Goal: Transaction & Acquisition: Purchase product/service

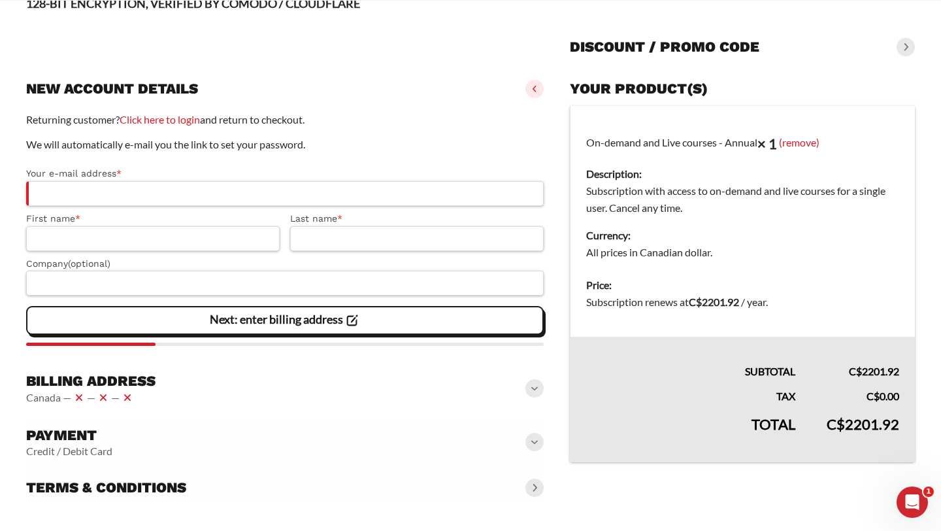
scroll to position [105, 0]
click at [243, 425] on div at bounding box center [285, 461] width 518 height 81
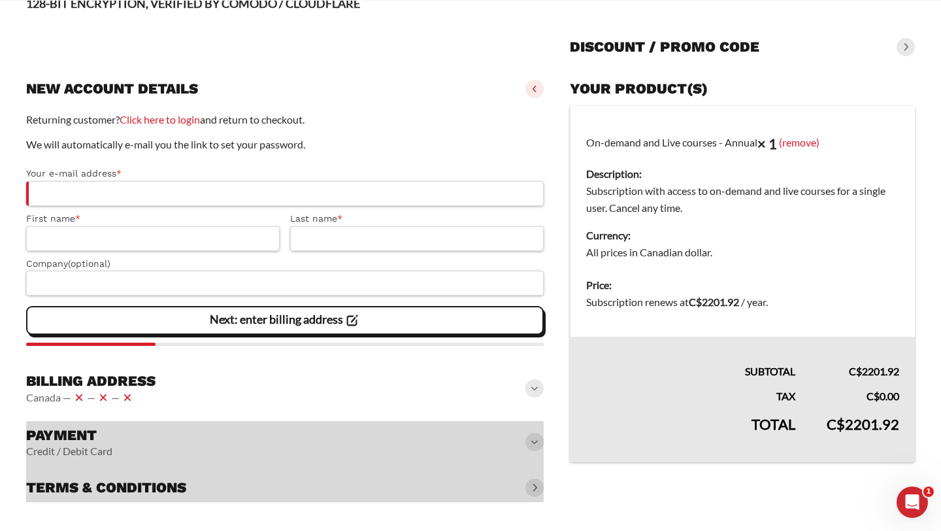
click at [541, 445] on div at bounding box center [285, 461] width 518 height 81
click at [535, 442] on div at bounding box center [285, 461] width 518 height 81
click at [106, 184] on input "Your e-mail address *" at bounding box center [285, 193] width 518 height 25
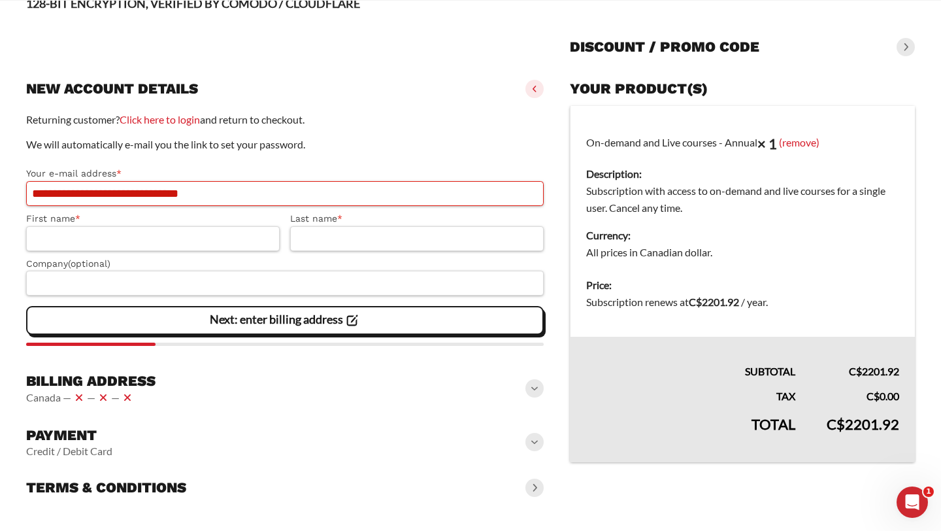
type input "**********"
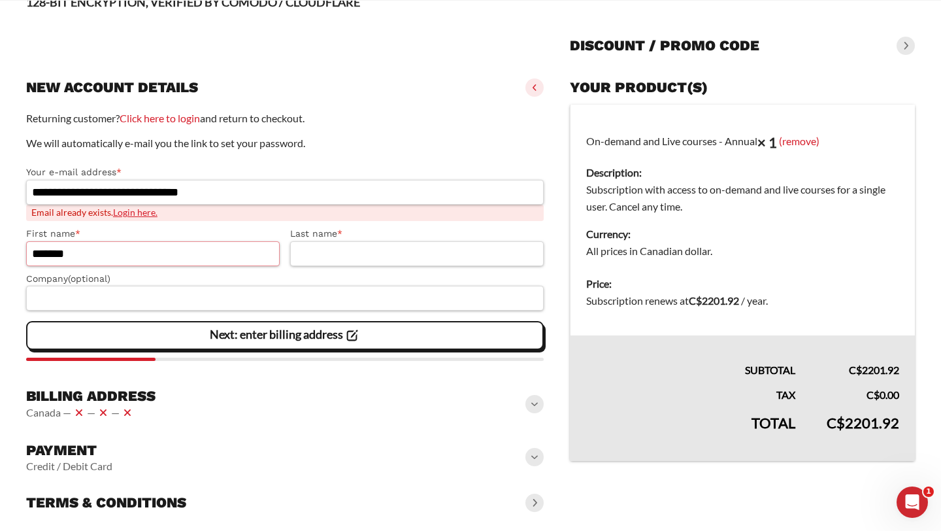
type input "*******"
click at [135, 226] on label "First name *" at bounding box center [153, 233] width 254 height 15
click at [135, 241] on input "*******" at bounding box center [153, 253] width 254 height 25
click at [131, 218] on link "Login here." at bounding box center [135, 212] width 44 height 11
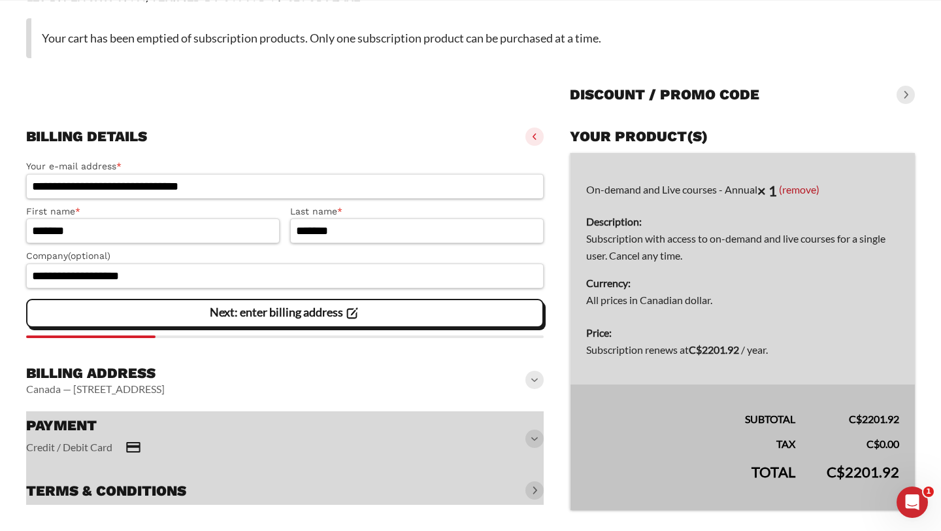
scroll to position [124, 0]
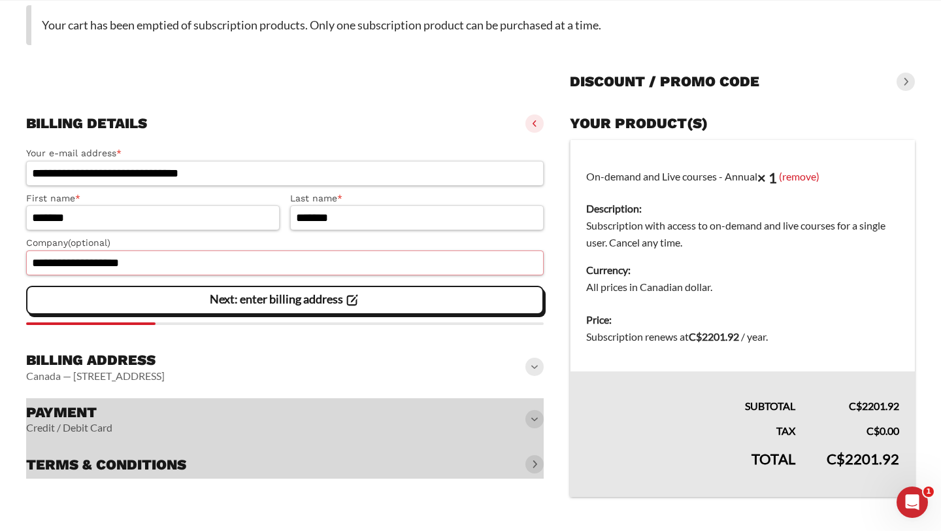
click at [158, 271] on input "**********" at bounding box center [285, 262] width 518 height 25
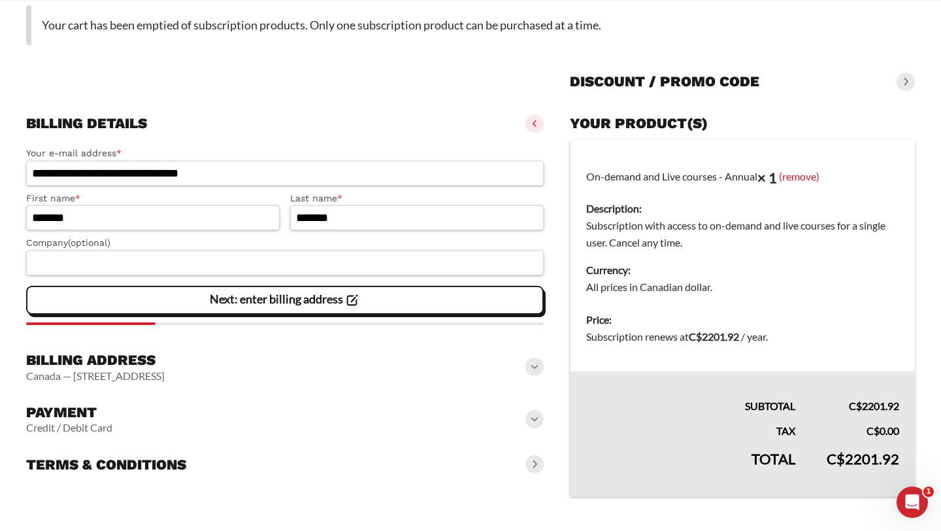
click at [534, 422] on span at bounding box center [535, 419] width 18 height 18
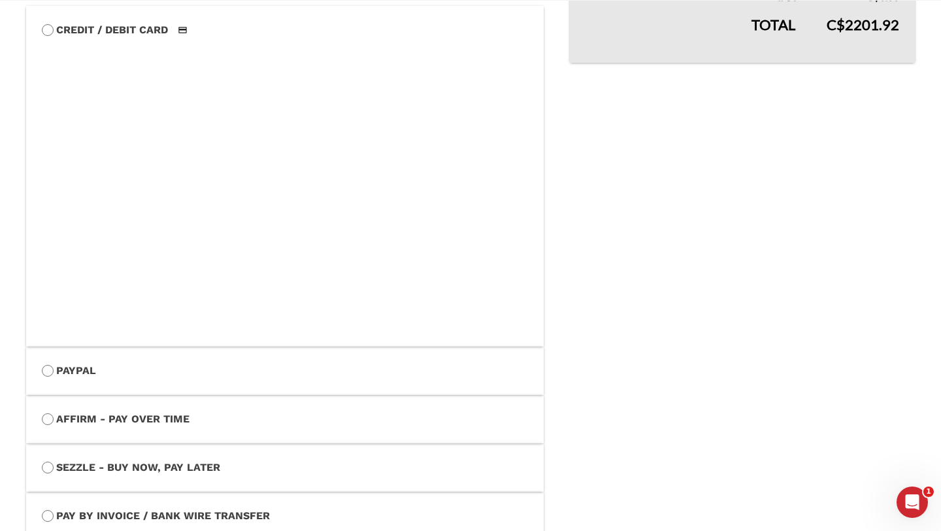
click at [232, 428] on label "Affirm - Pay over time" at bounding box center [285, 419] width 486 height 17
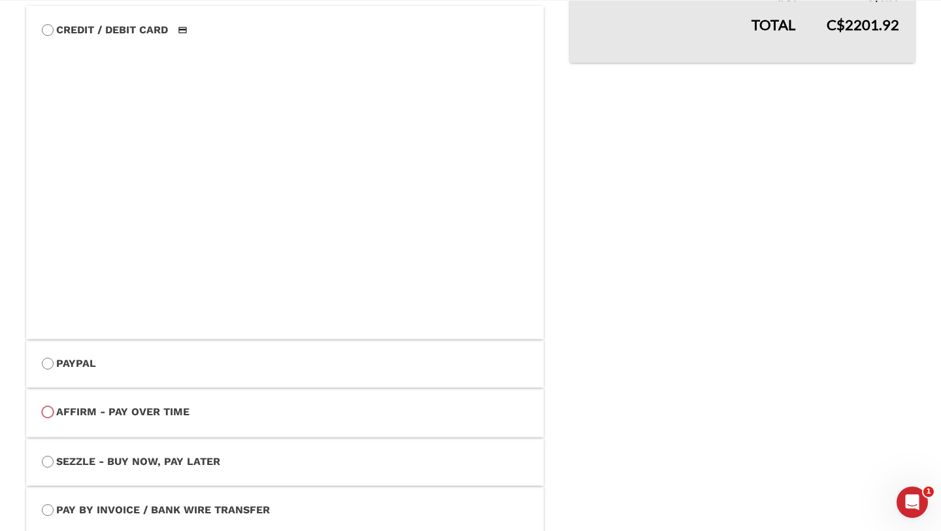
scroll to position [458, 0]
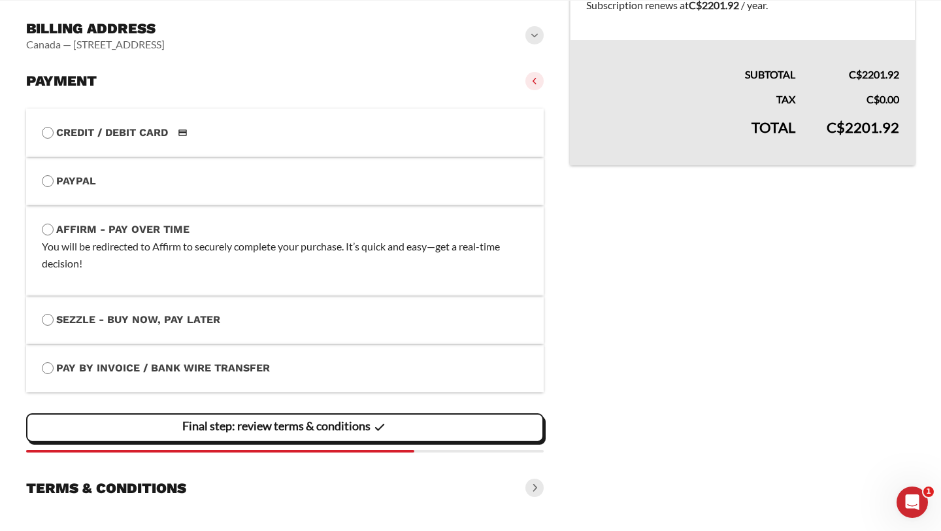
click at [157, 324] on label "Sezzle - Buy Now, Pay Later" at bounding box center [285, 319] width 486 height 17
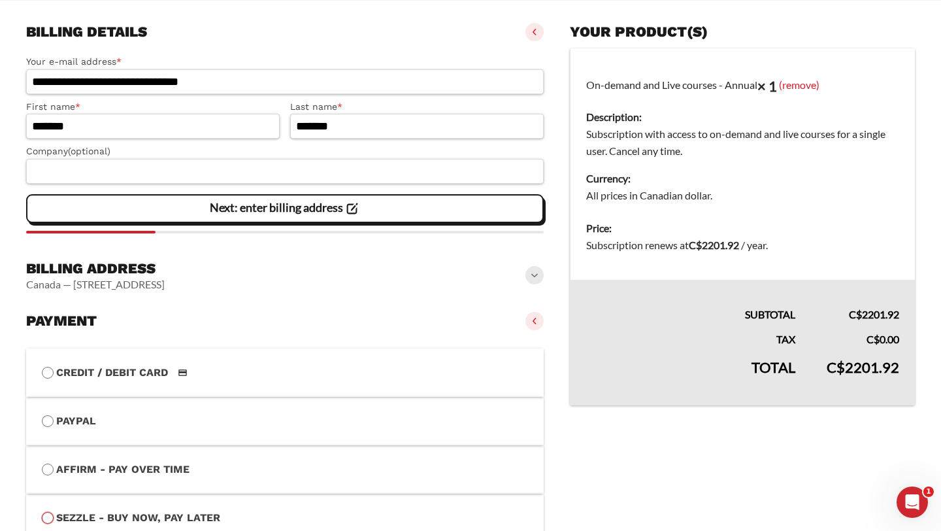
scroll to position [222, 0]
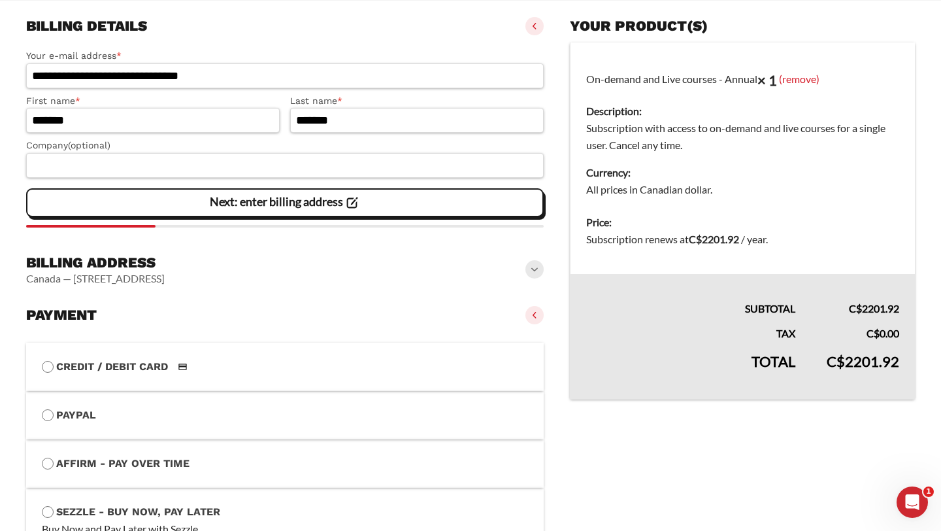
click at [531, 273] on span at bounding box center [535, 269] width 18 height 18
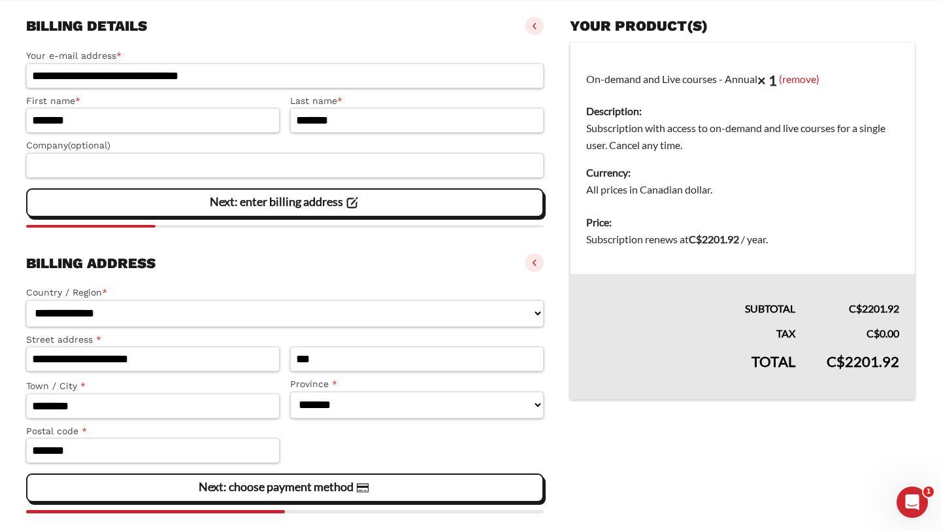
click at [532, 268] on span at bounding box center [535, 263] width 18 height 18
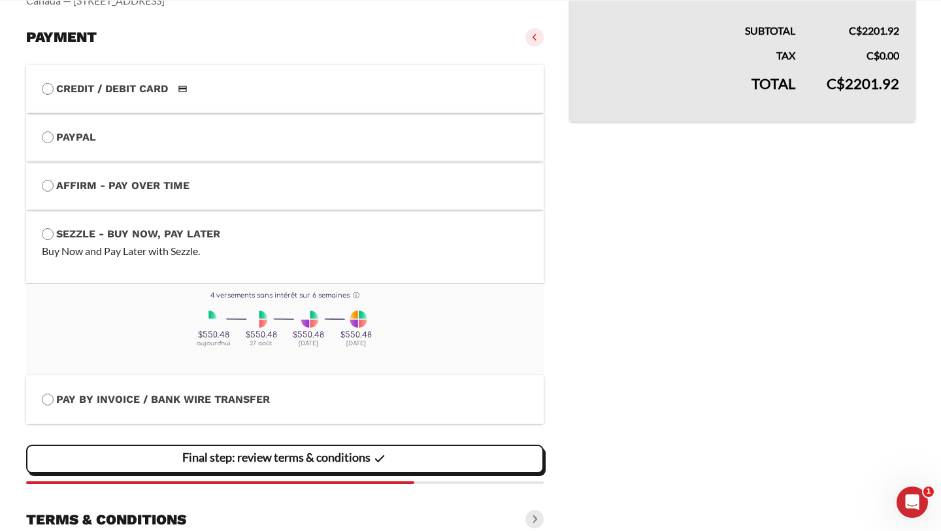
scroll to position [513, 0]
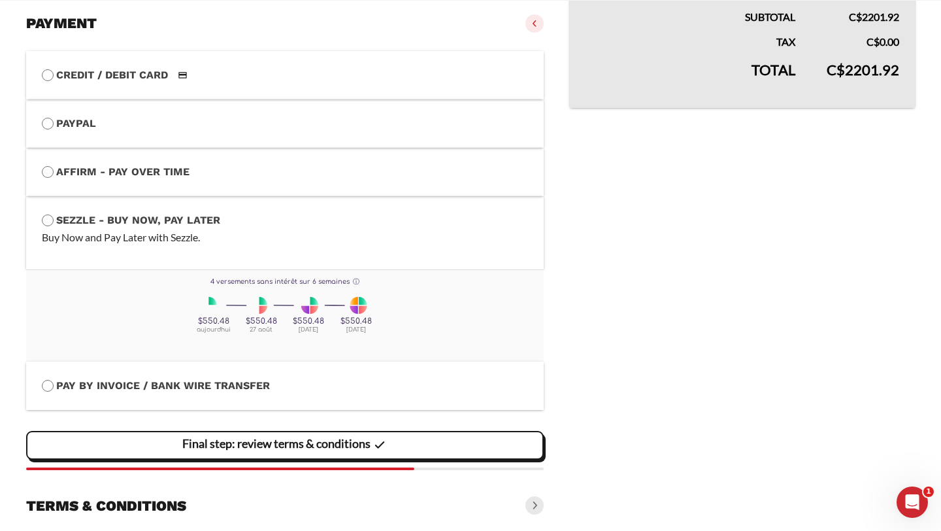
click at [294, 454] on span "Final step: review terms & conditions" at bounding box center [285, 444] width 206 height 27
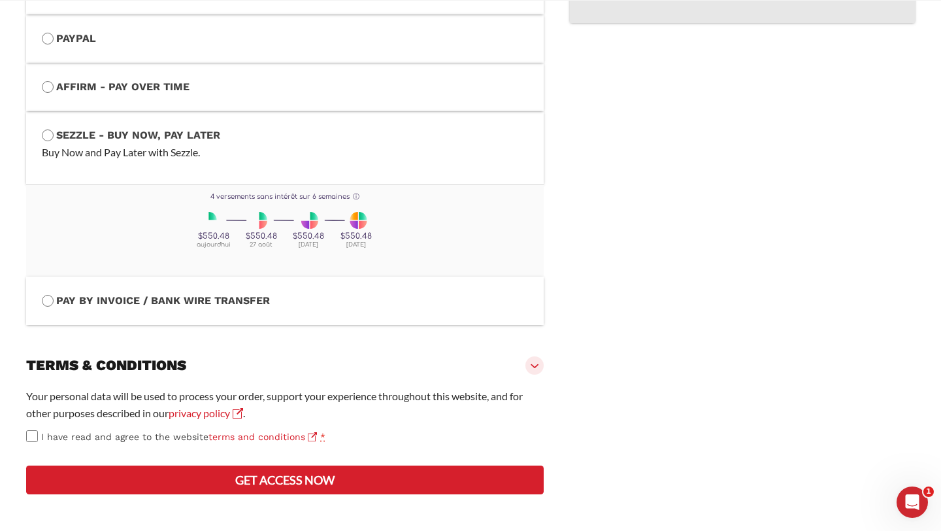
scroll to position [647, 0]
click at [44, 431] on span "I have read and agree to the website terms and conditions" at bounding box center [179, 436] width 276 height 10
click at [233, 497] on section "Your personal data will be used to process your order, support your experience …" at bounding box center [285, 441] width 518 height 122
click at [226, 479] on button "Get access now" at bounding box center [285, 479] width 518 height 29
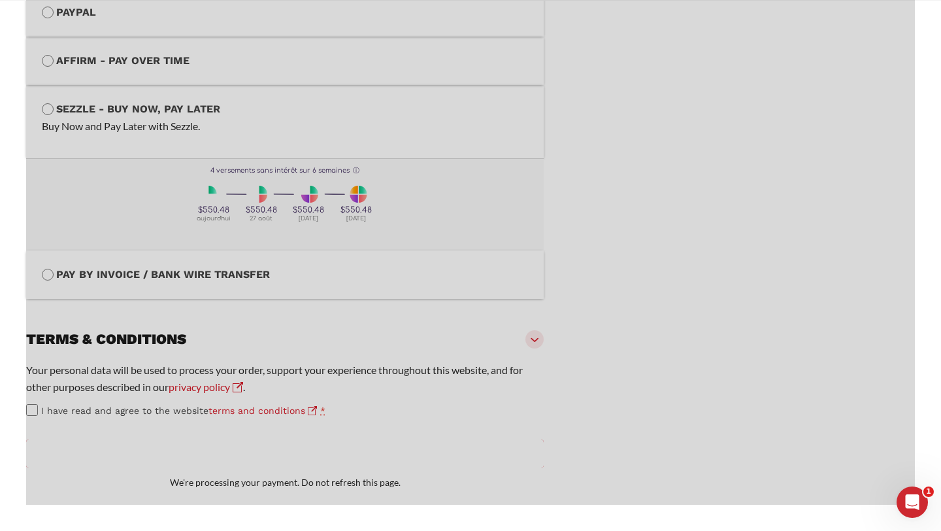
scroll to position [662, 0]
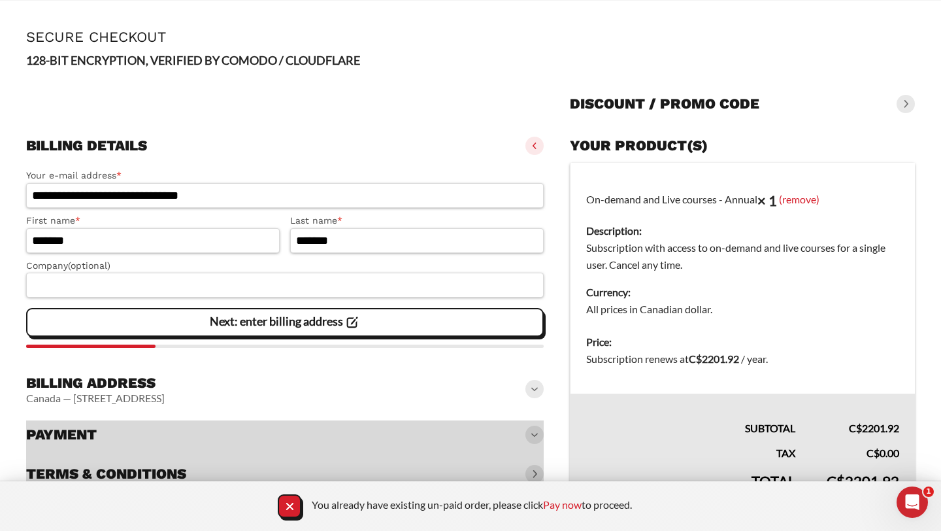
scroll to position [69, 0]
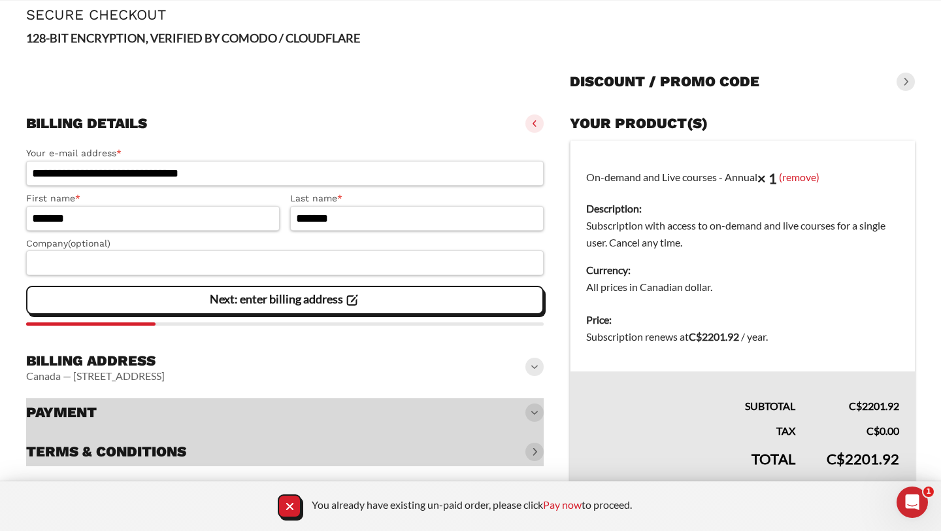
click at [535, 411] on div at bounding box center [285, 432] width 518 height 68
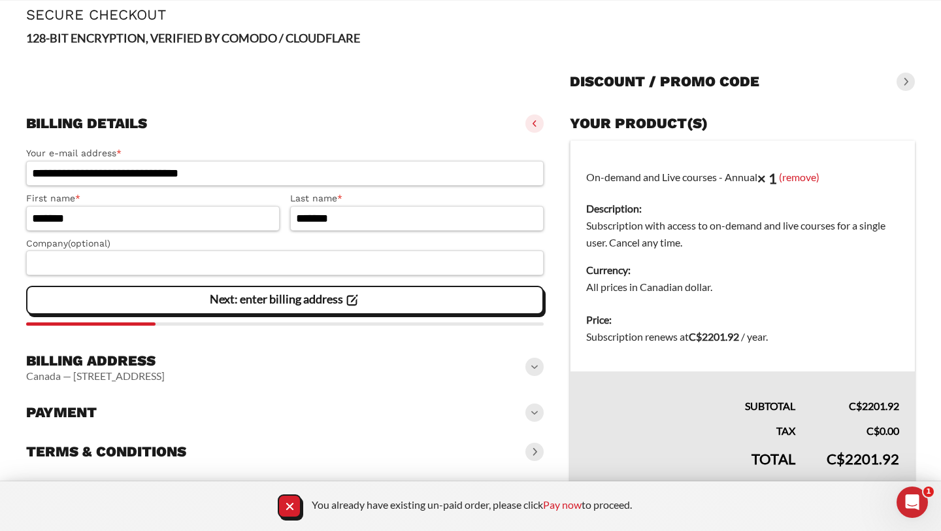
click at [509, 388] on div "Billing address Canada — 2696 avenue d'orléans — 105 — Montreal — Quebec — H1W …" at bounding box center [285, 367] width 518 height 42
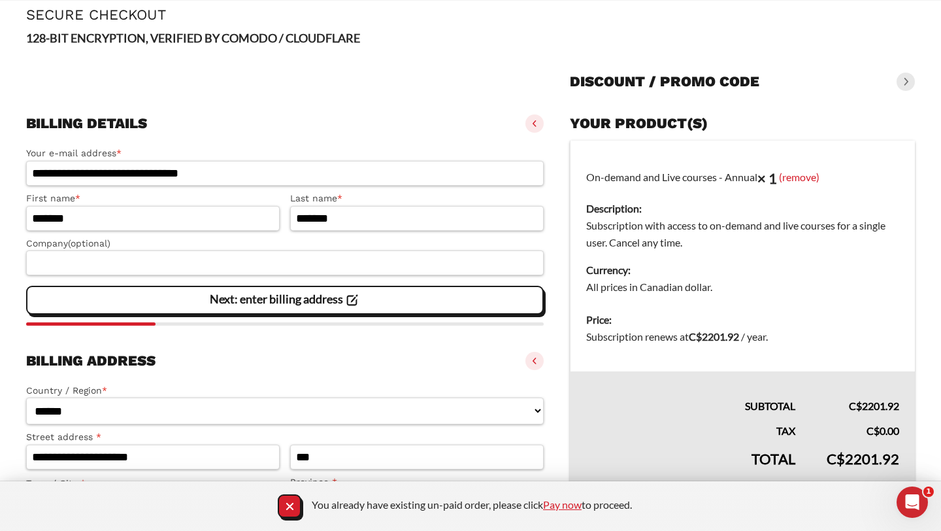
click at [566, 507] on link "Pay now" at bounding box center [562, 504] width 39 height 12
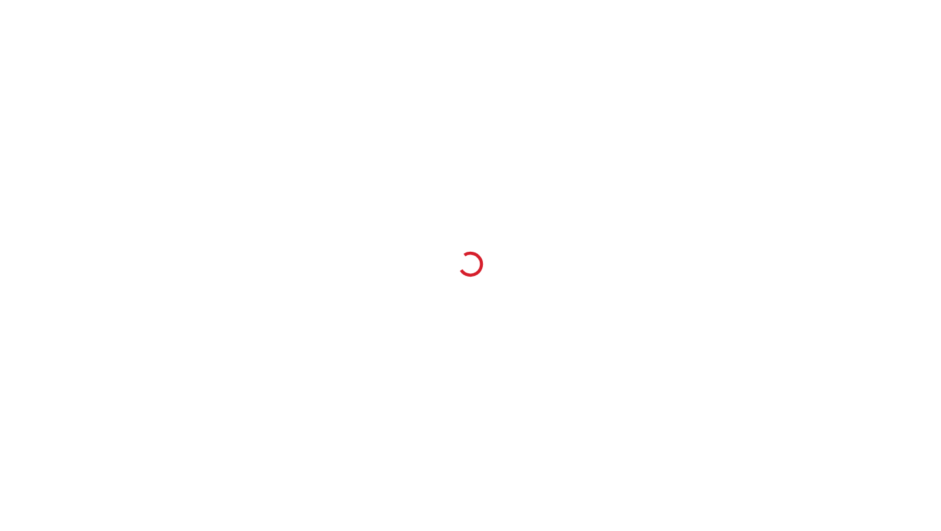
select select "**"
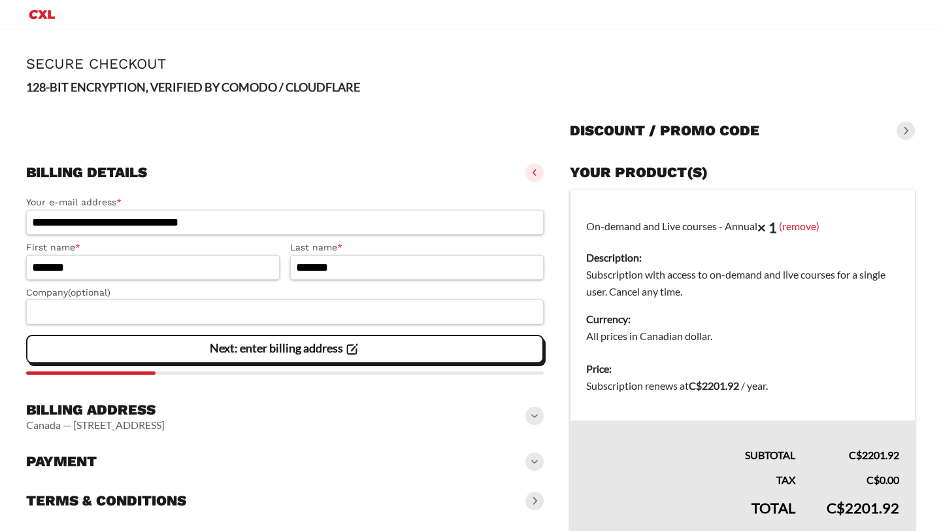
select select "**"
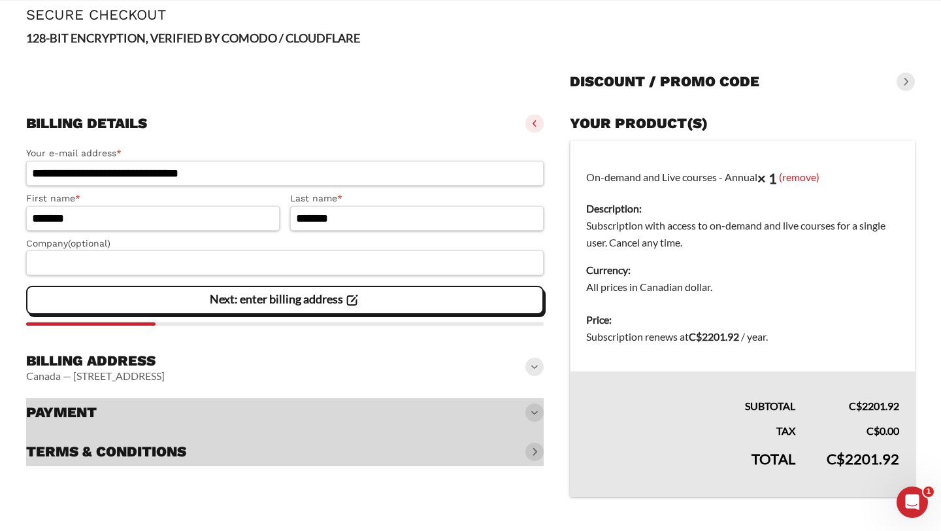
click at [527, 418] on div at bounding box center [285, 432] width 518 height 68
click at [537, 414] on div at bounding box center [285, 432] width 518 height 68
click at [526, 371] on span at bounding box center [535, 367] width 18 height 18
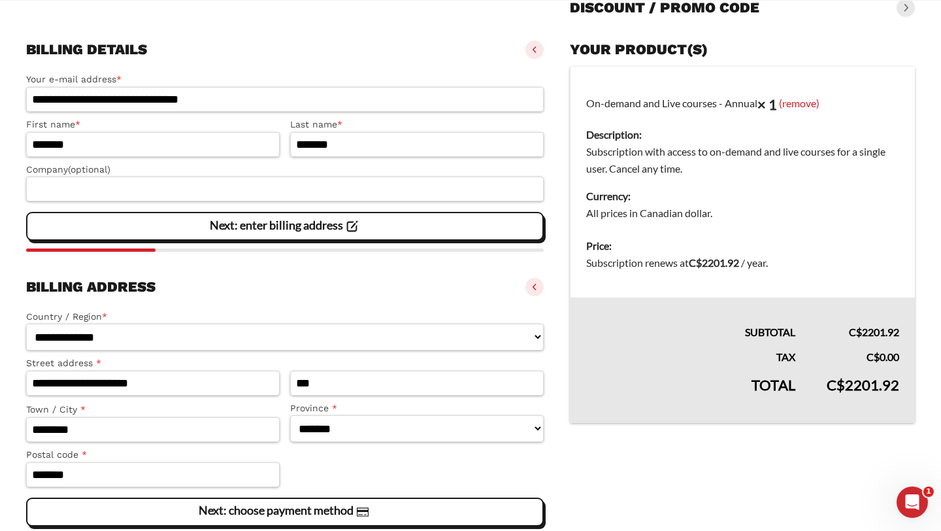
scroll to position [270, 0]
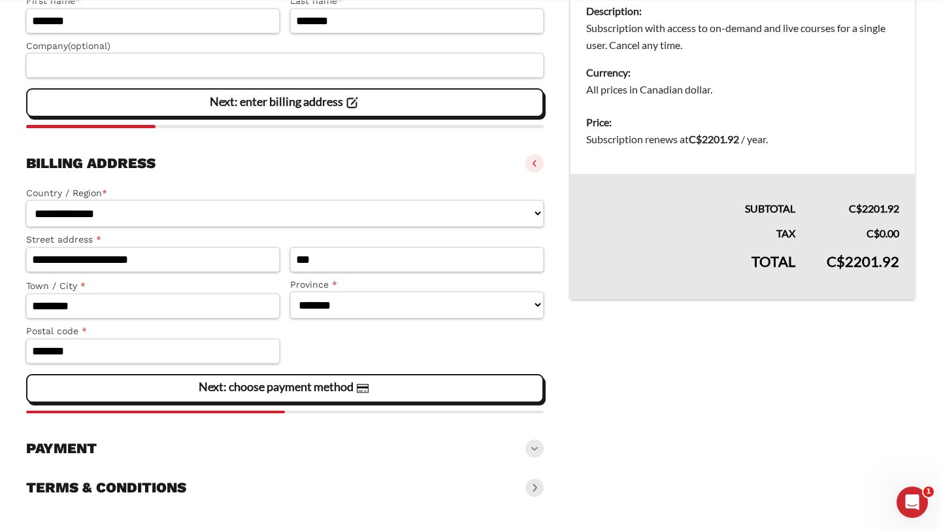
click at [375, 388] on div "Next: choose payment method" at bounding box center [285, 388] width 501 height 26
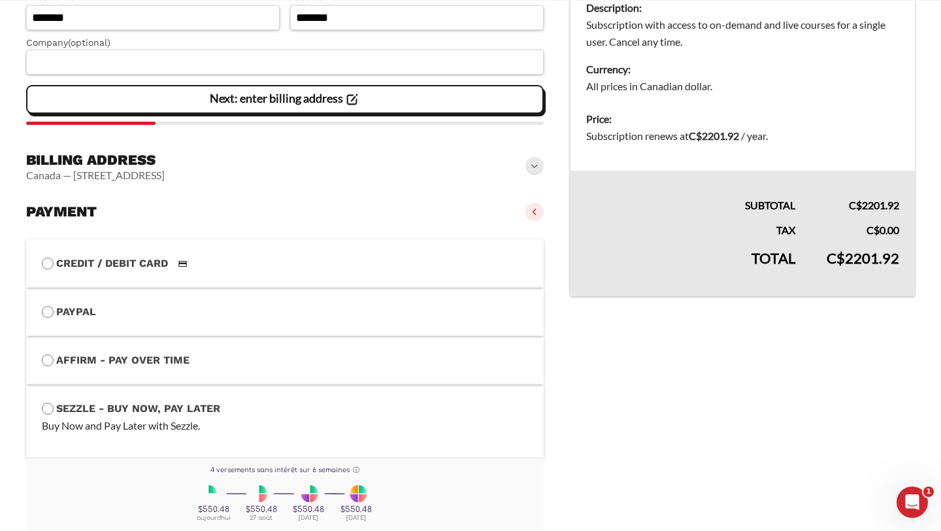
click at [104, 368] on label "Affirm - Pay over time" at bounding box center [285, 360] width 486 height 17
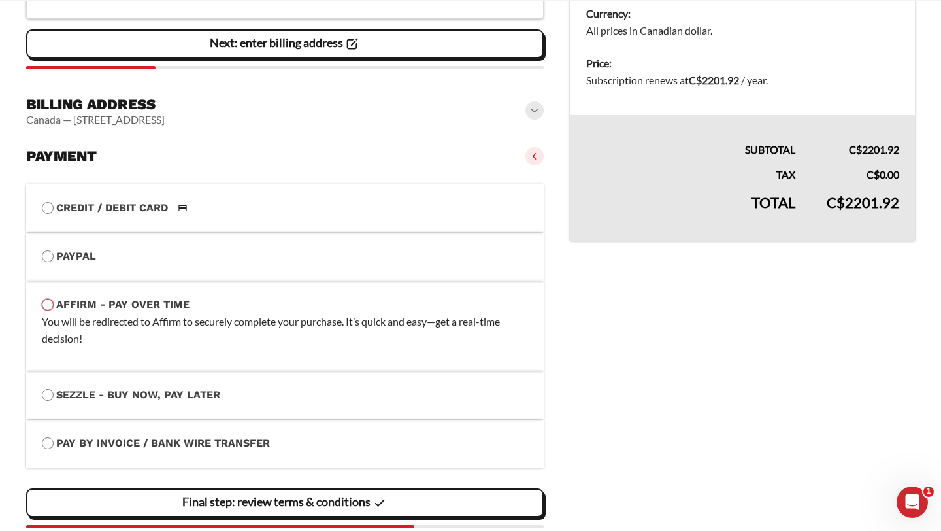
scroll to position [403, 0]
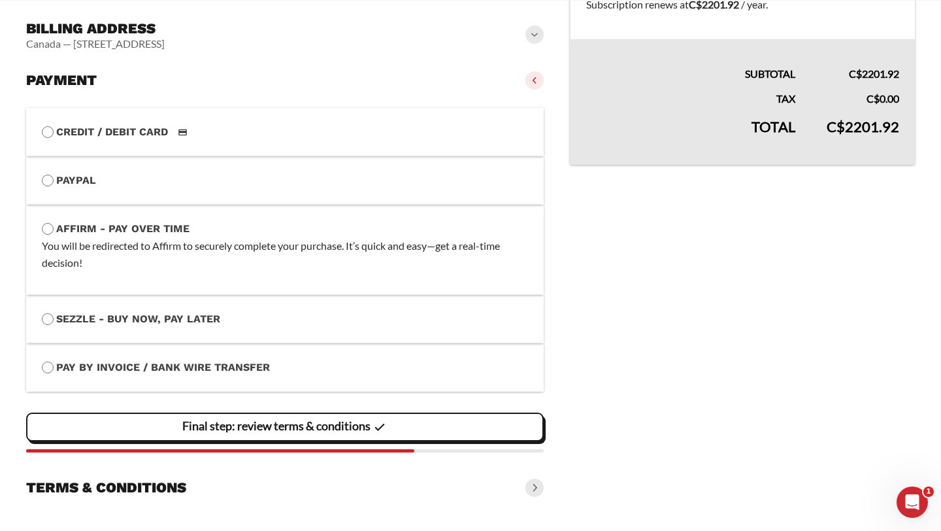
click at [0, 0] on slot "Final step: review terms & conditions" at bounding box center [0, 0] width 0 height 0
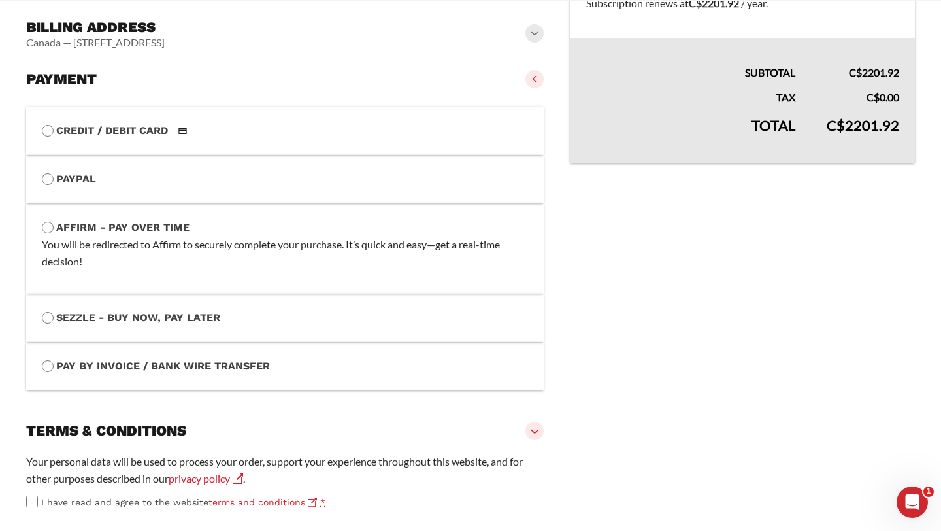
scroll to position [470, 0]
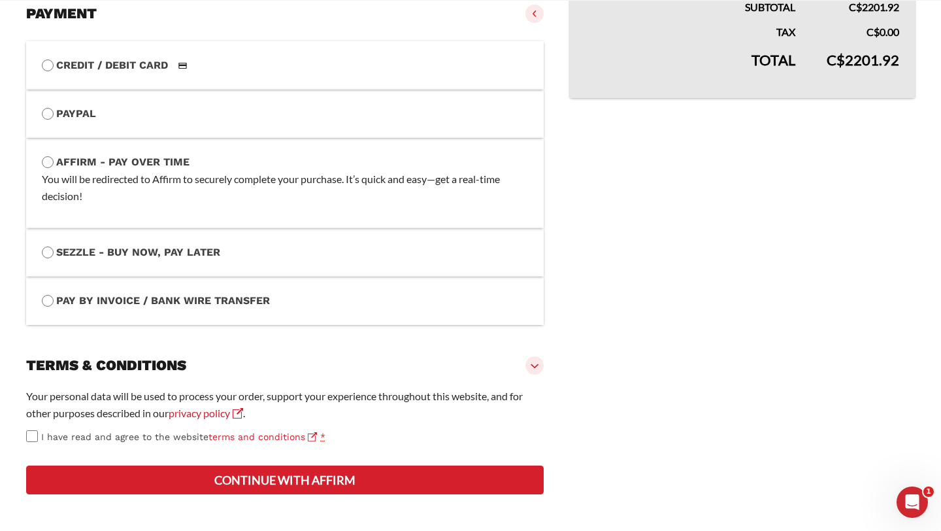
click at [92, 428] on div "Your personal data will be used to process your order, support your experience …" at bounding box center [285, 416] width 518 height 57
click at [92, 435] on span "I have read and agree to the website terms and conditions" at bounding box center [179, 436] width 276 height 10
click at [222, 484] on button "Continue with Affirm" at bounding box center [285, 479] width 518 height 29
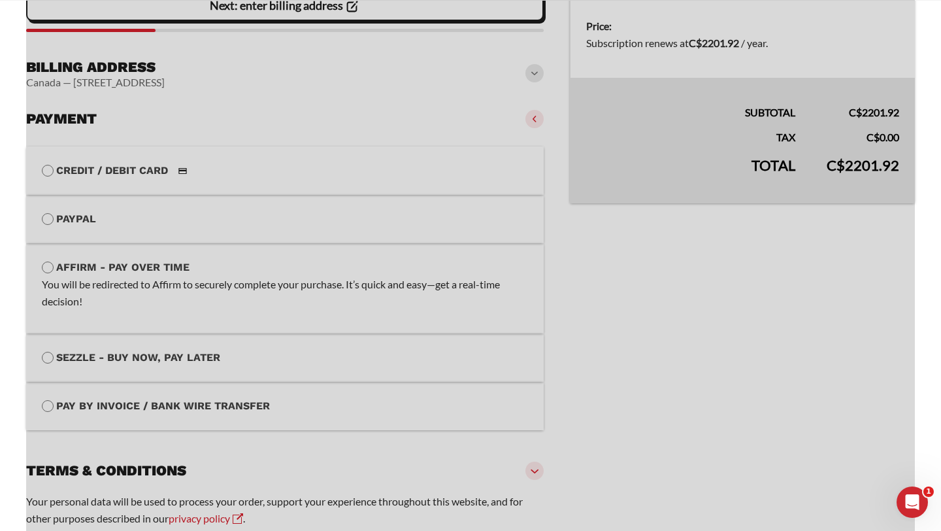
scroll to position [360, 0]
